Goal: Navigation & Orientation: Find specific page/section

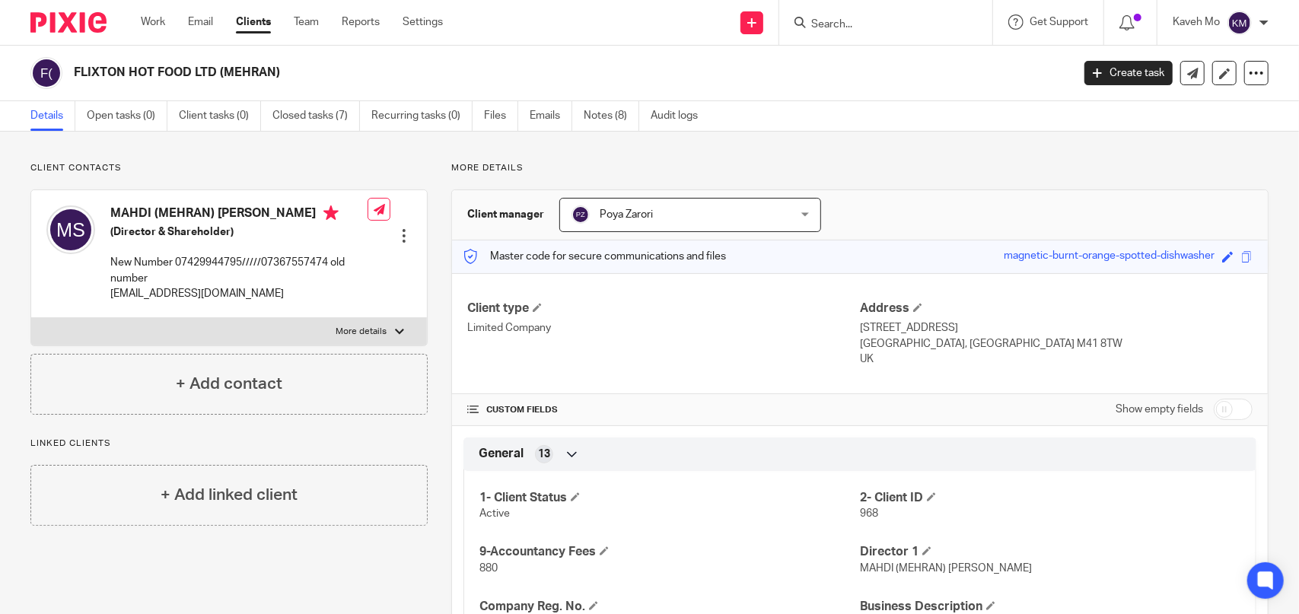
click at [840, 27] on input "Search" at bounding box center [878, 25] width 137 height 14
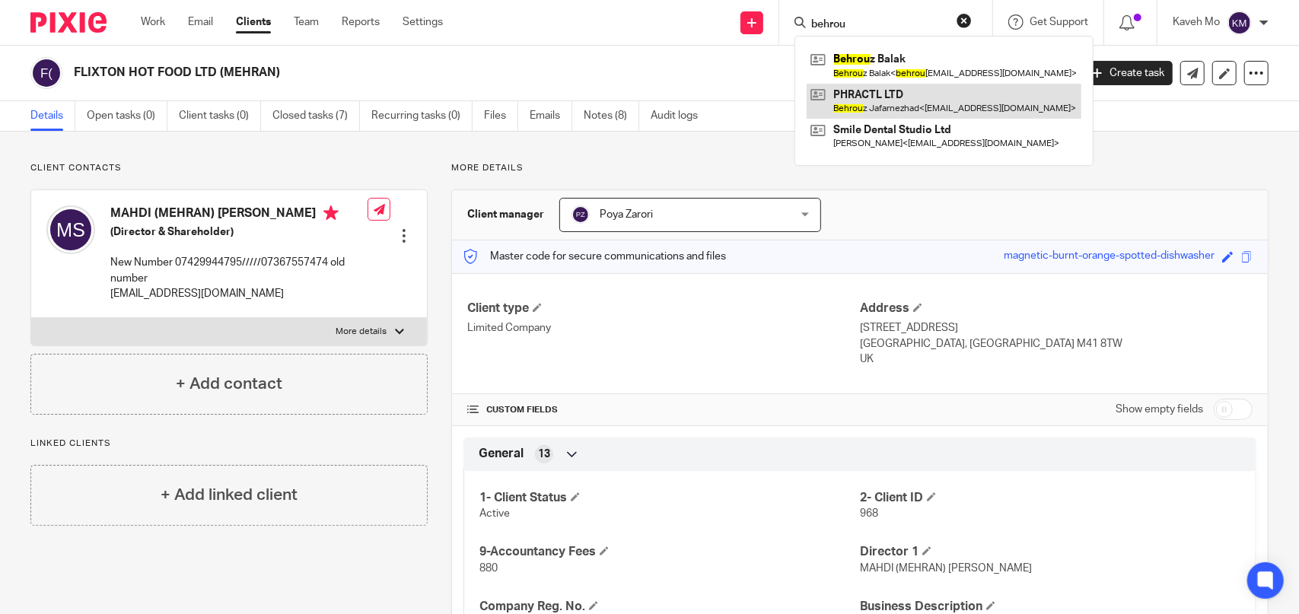
type input "behrou"
click at [859, 95] on link at bounding box center [944, 101] width 275 height 35
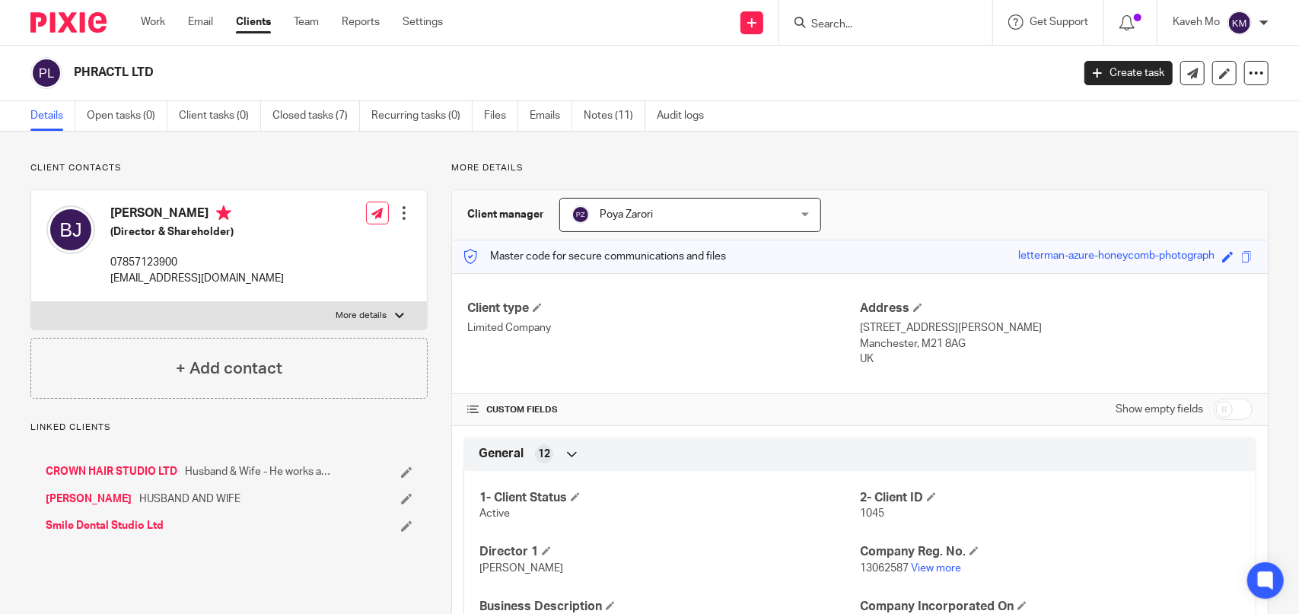
click at [160, 11] on div "Work Email Clients Team Reports Settings Work Email Clients Team Reports Settin…" at bounding box center [296, 22] width 340 height 45
